Goal: Task Accomplishment & Management: Manage account settings

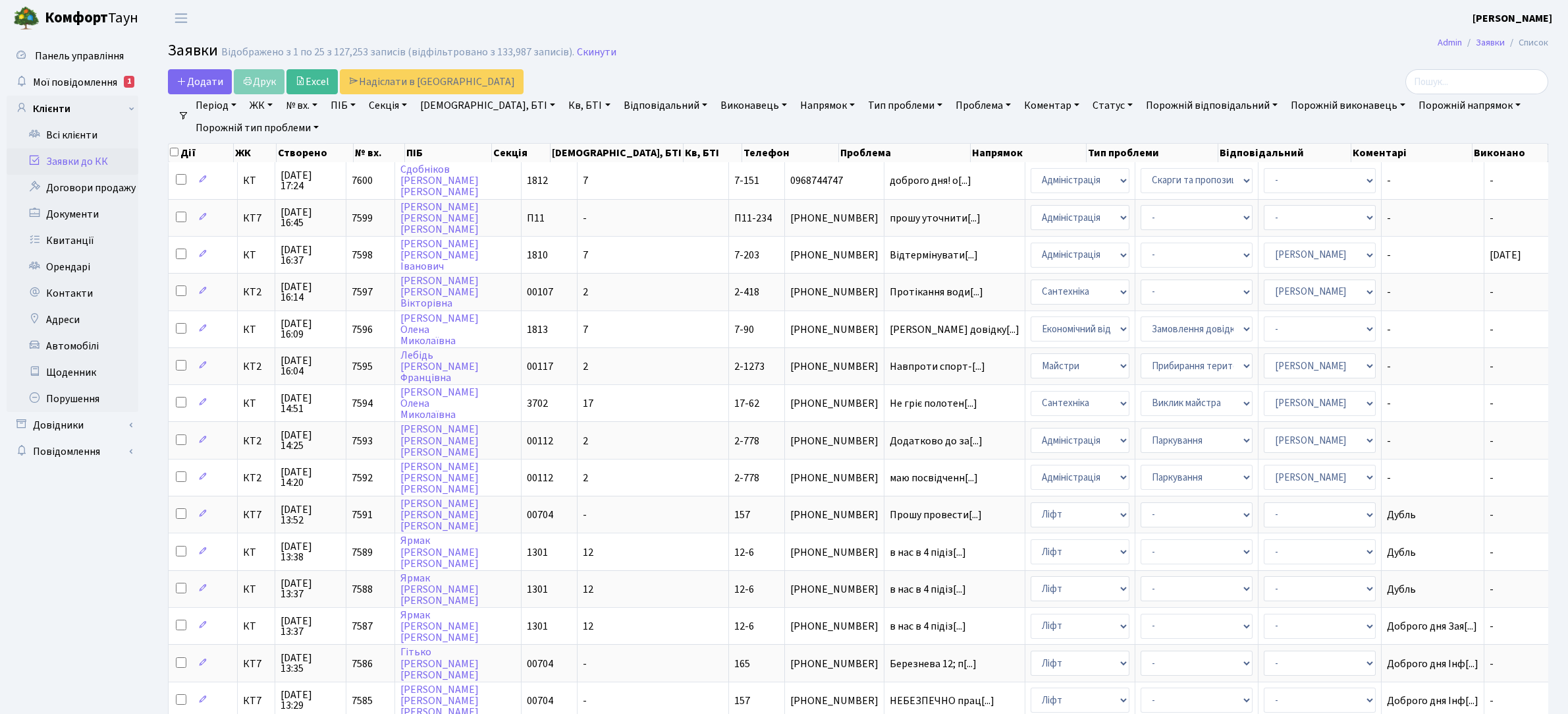
select select "25"
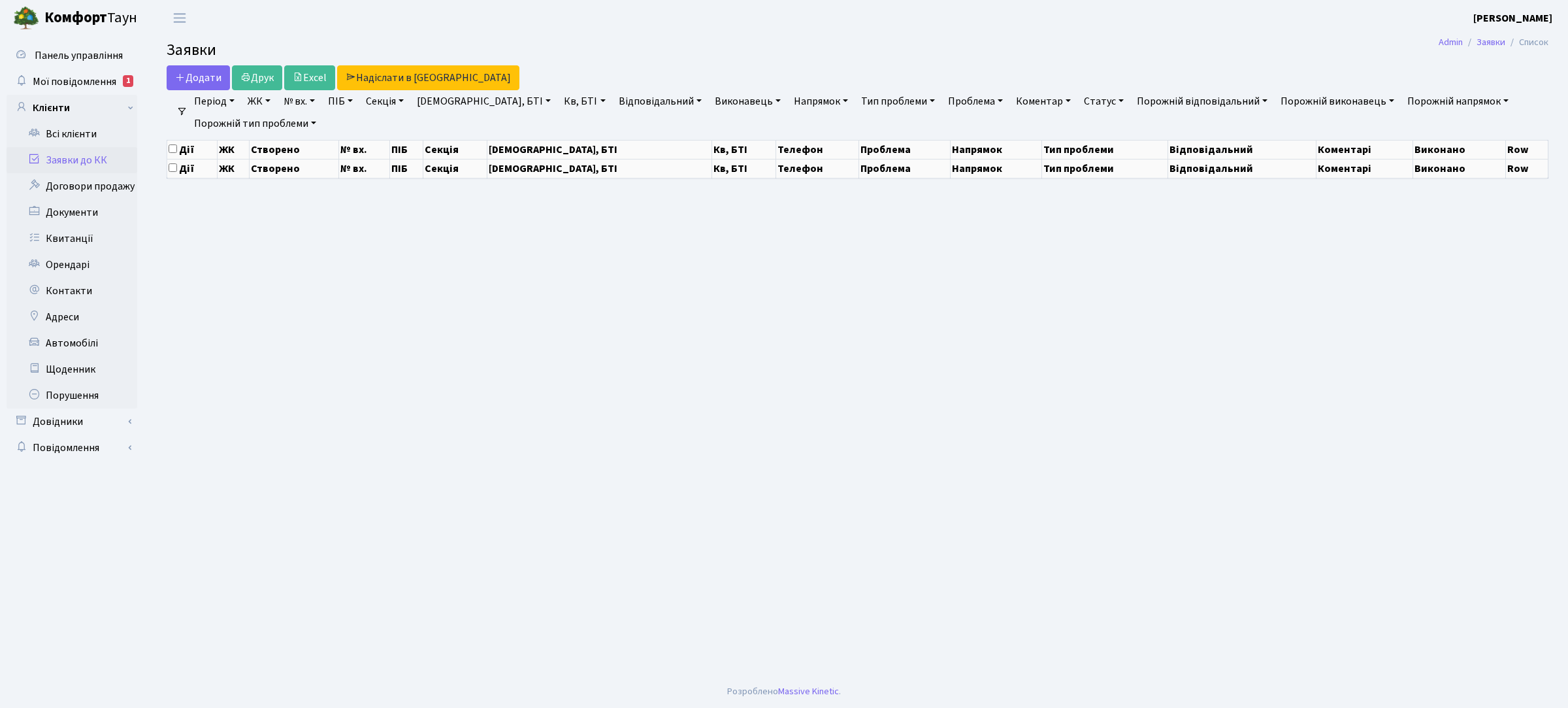
select select "25"
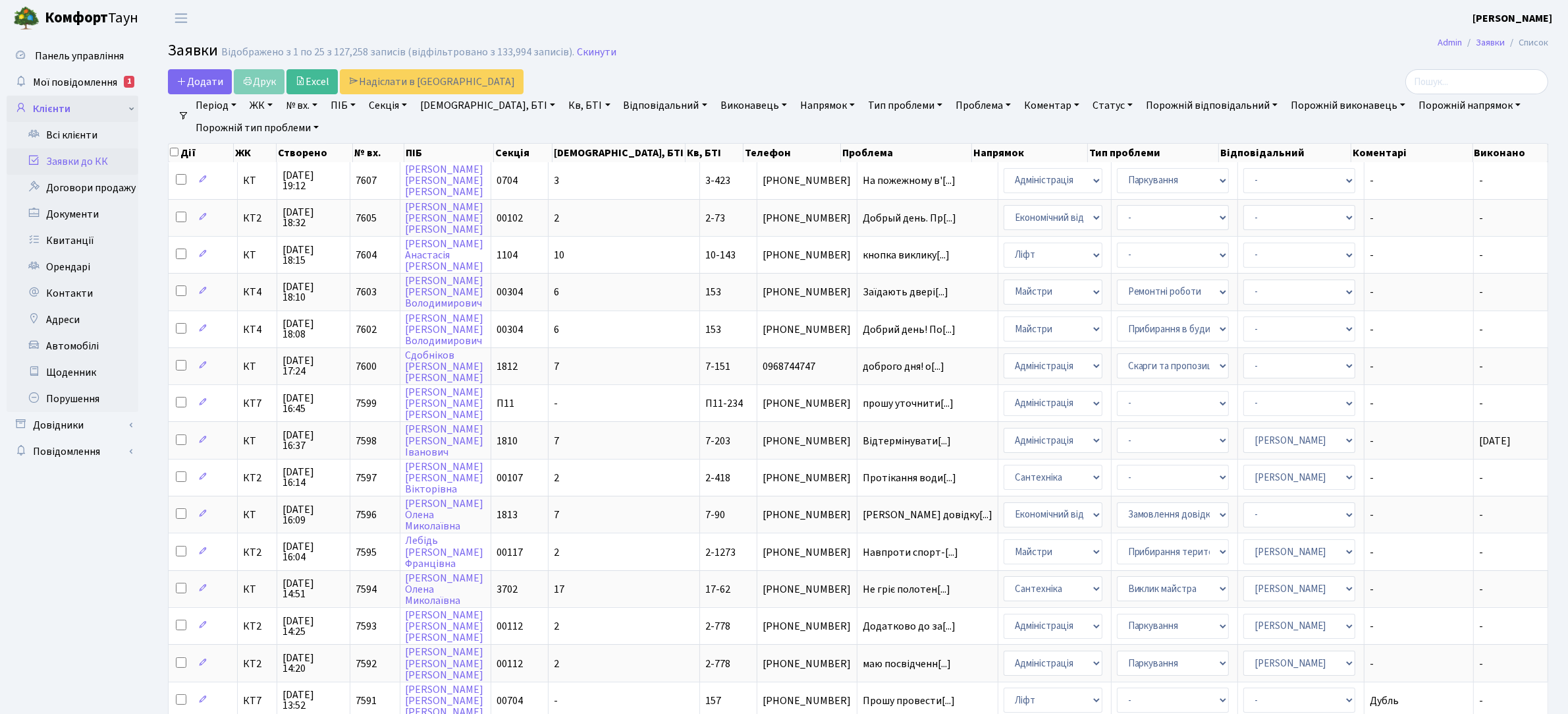
click at [77, 107] on link "Клієнти" at bounding box center [72, 109] width 132 height 26
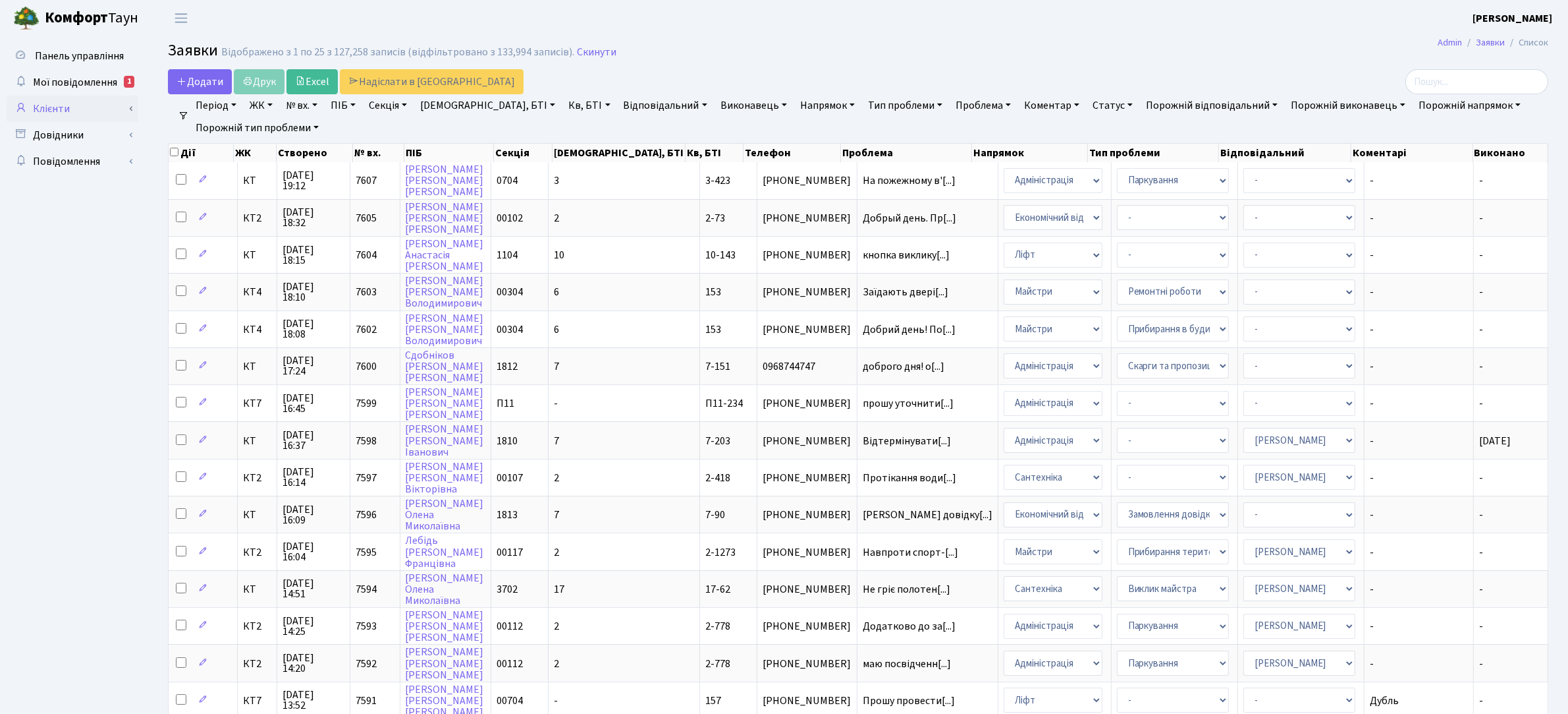
click at [64, 107] on link "Клієнти" at bounding box center [72, 109] width 132 height 26
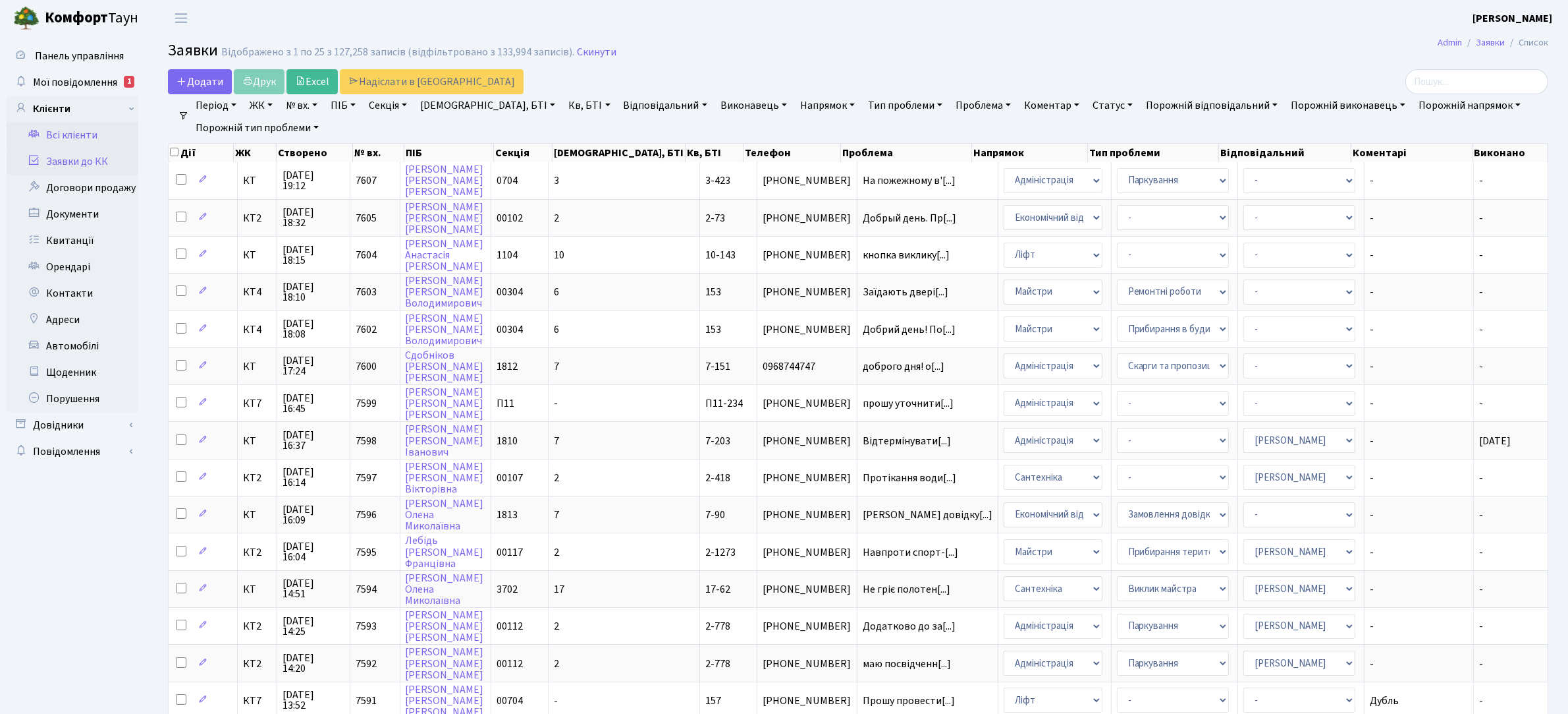
click at [67, 133] on link "Всі клієнти" at bounding box center [72, 135] width 132 height 26
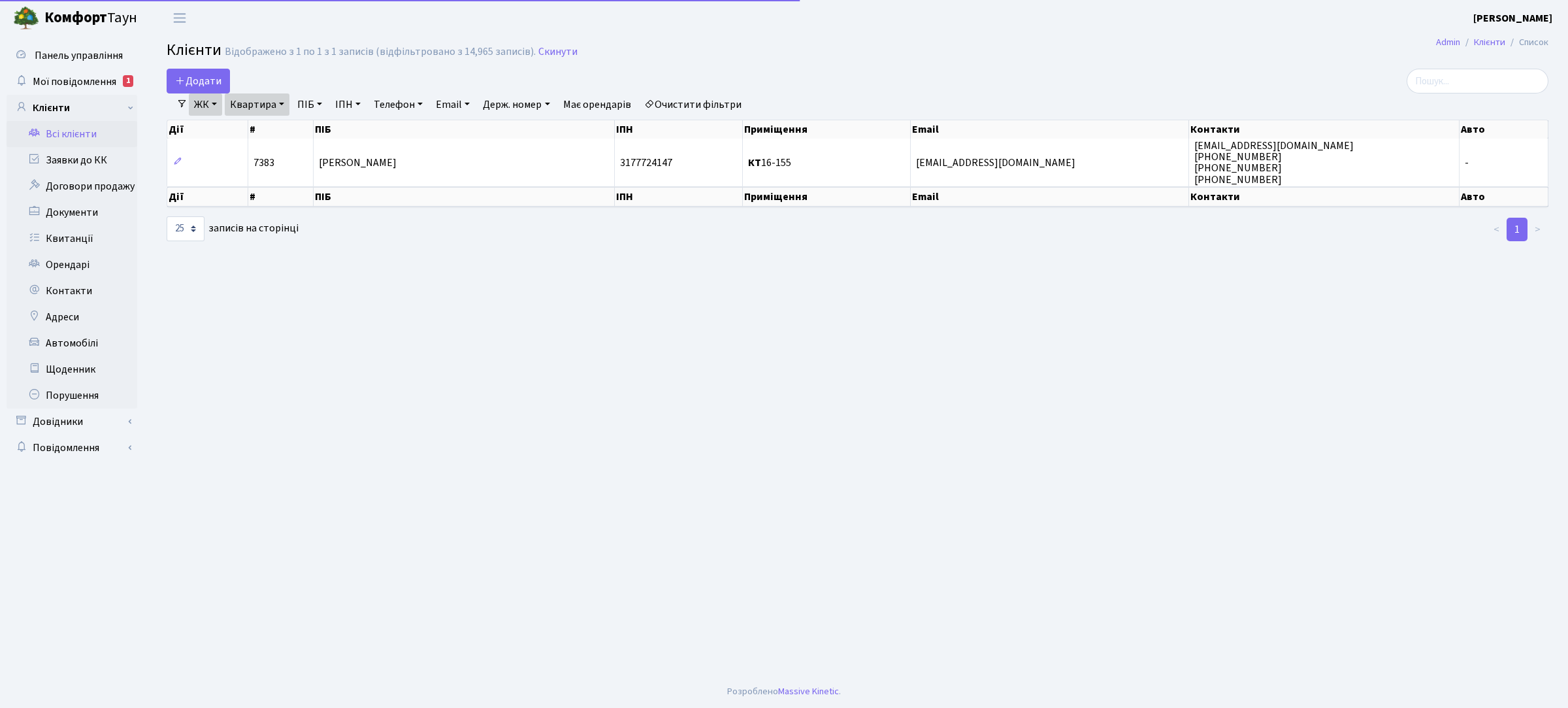
select select "25"
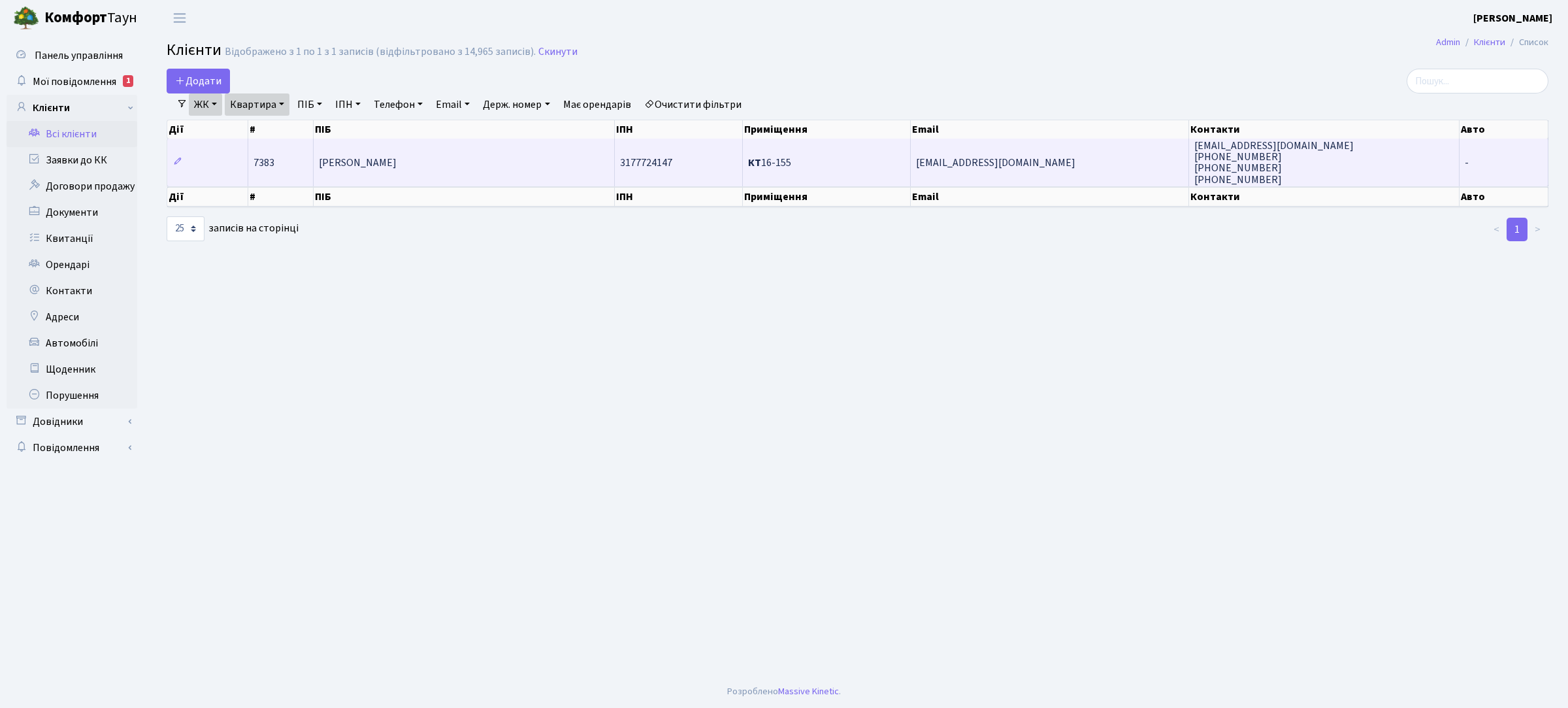
click at [483, 157] on td "Василик Світлана Анатоліївна" at bounding box center [464, 163] width 301 height 47
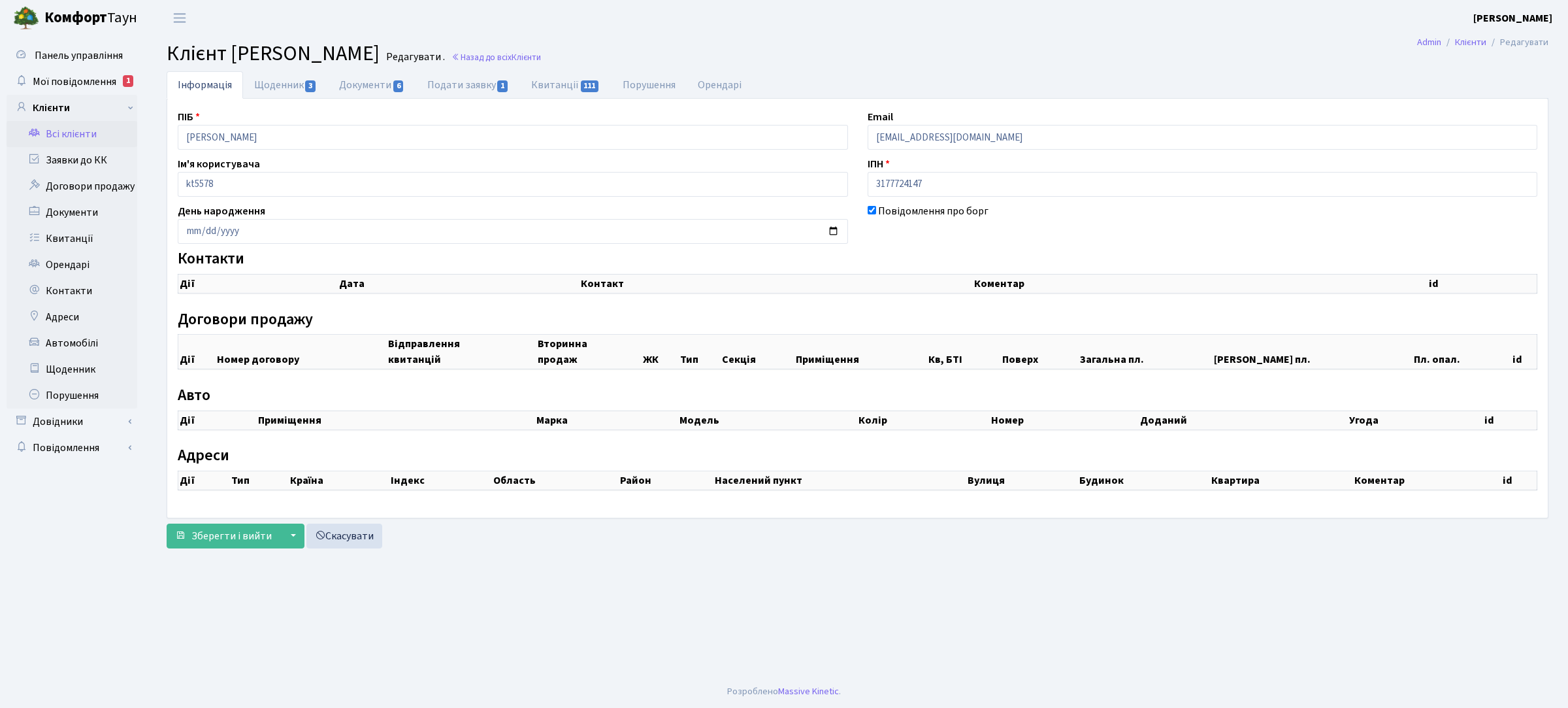
checkbox input "true"
